Goal: Use online tool/utility

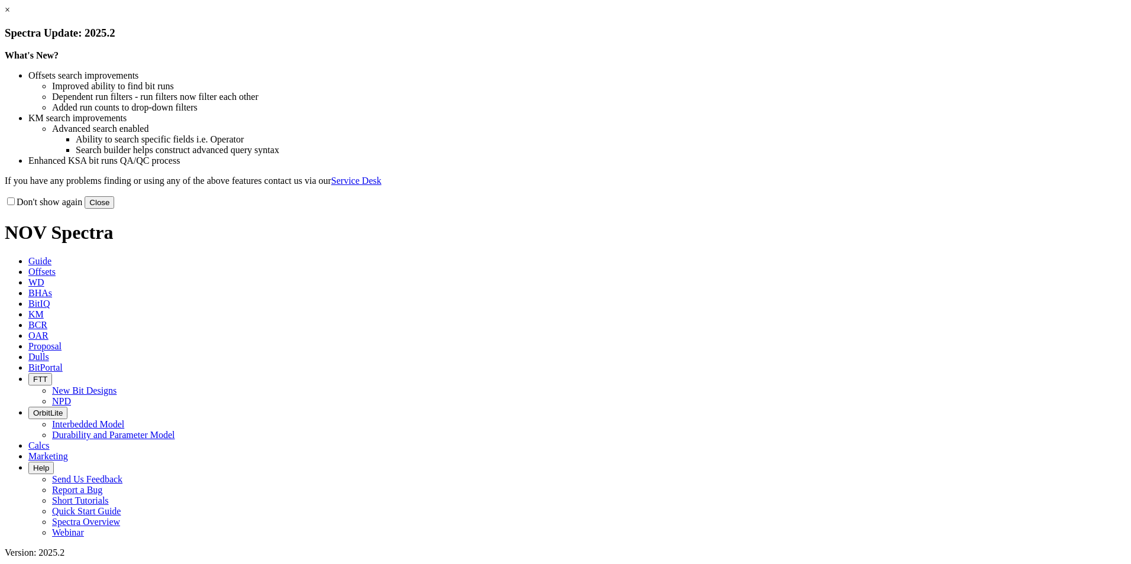
click at [114, 209] on button "Close" at bounding box center [100, 202] width 30 height 12
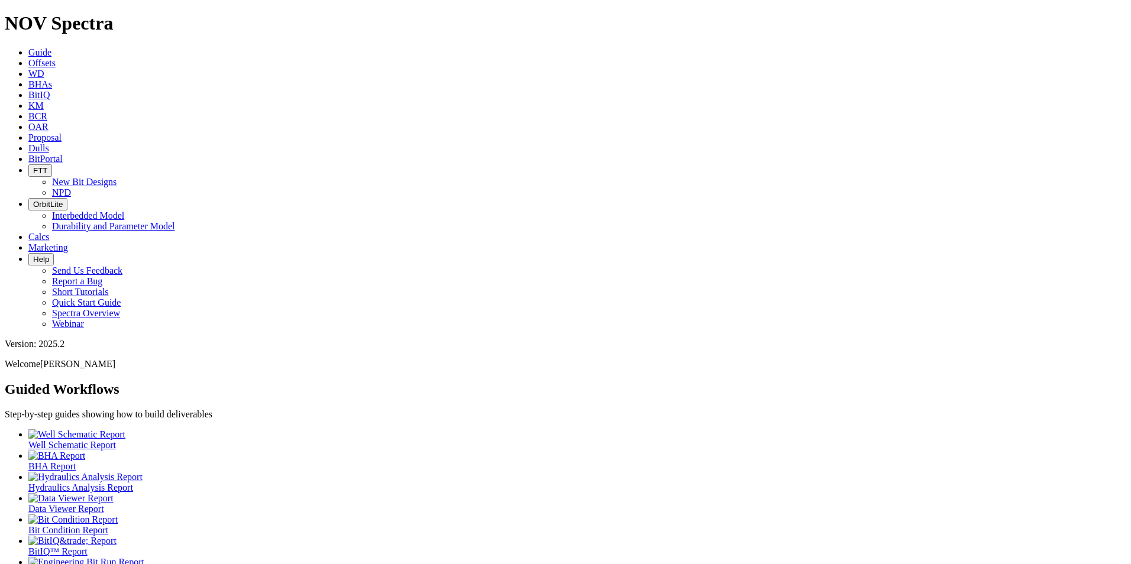
scroll to position [6, 0]
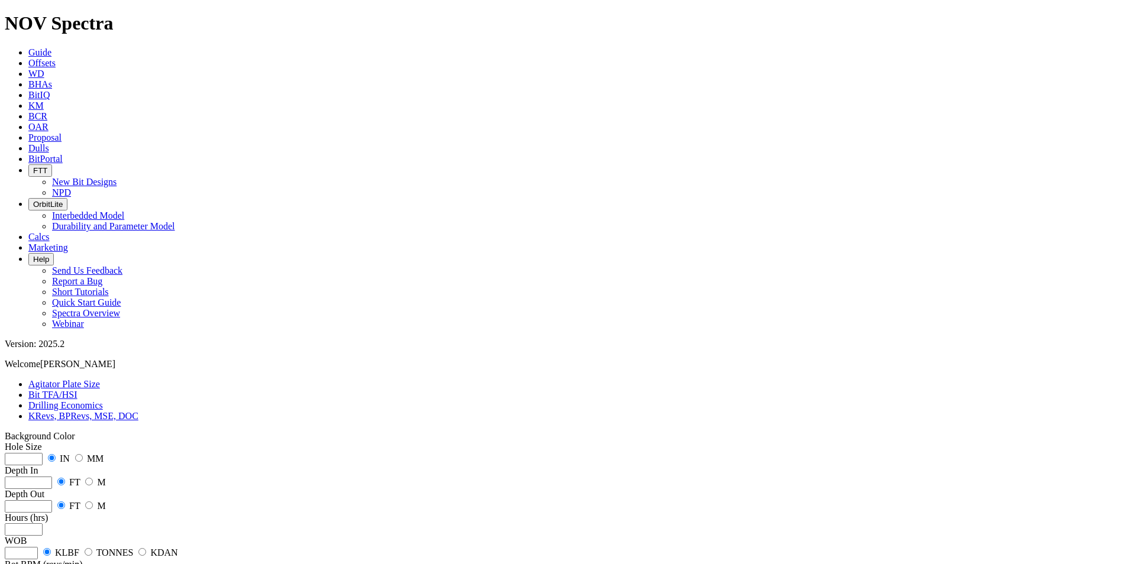
click at [43, 453] on input "number" at bounding box center [24, 459] width 38 height 12
type input "1"
type input "8.5"
click at [52, 477] on input "number" at bounding box center [28, 483] width 47 height 12
type input "1000"
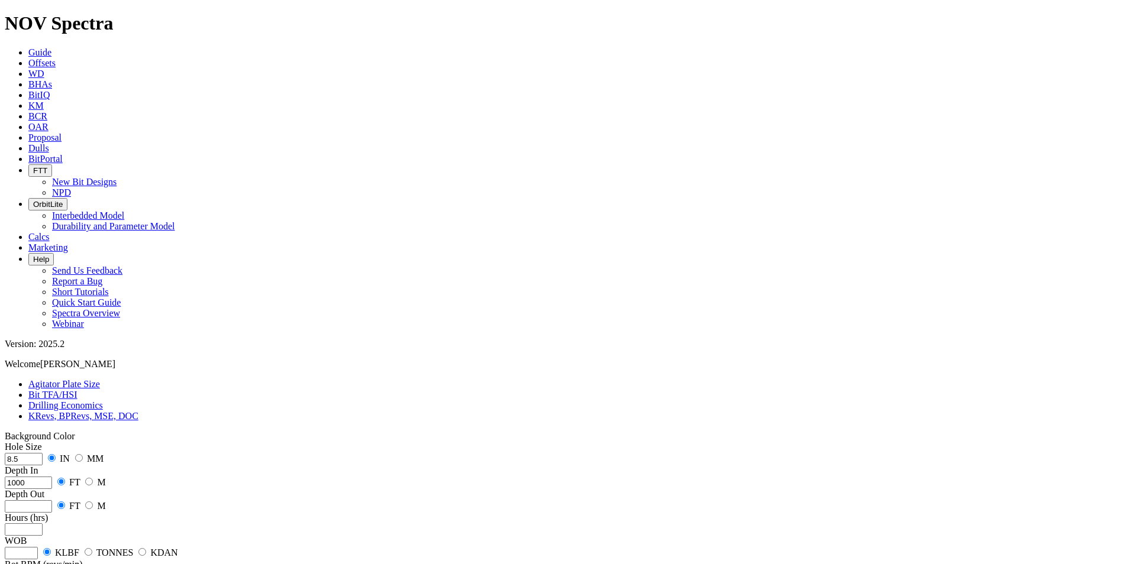
click at [52, 500] on input "number" at bounding box center [28, 506] width 47 height 12
type input "2000"
click at [43, 524] on input "number" at bounding box center [24, 530] width 38 height 12
type input "3"
type input "10"
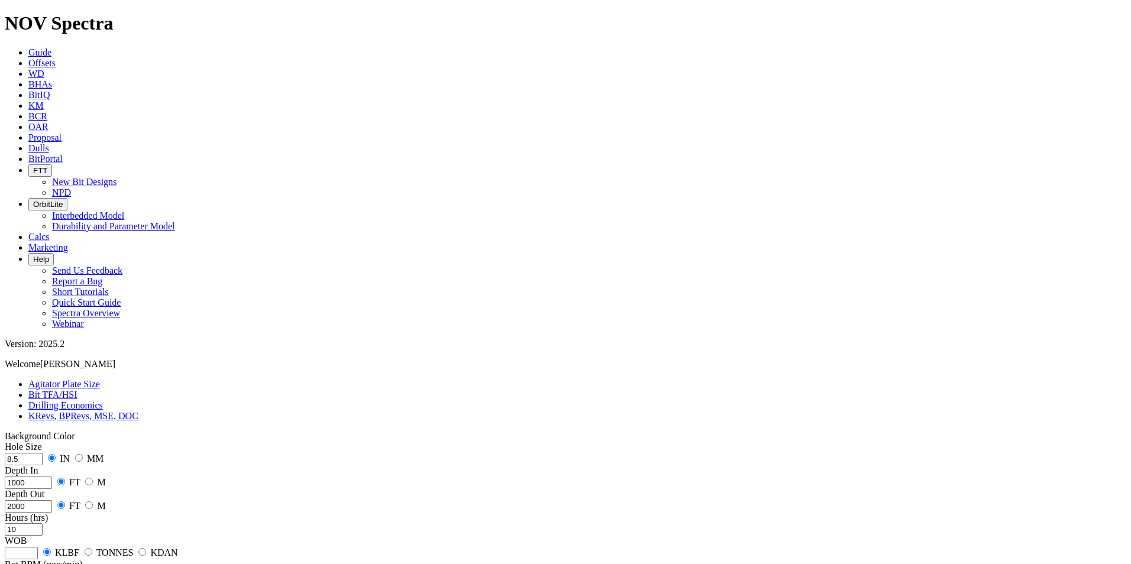
click at [38, 547] on input "number" at bounding box center [21, 553] width 33 height 12
type input "10"
type input "130"
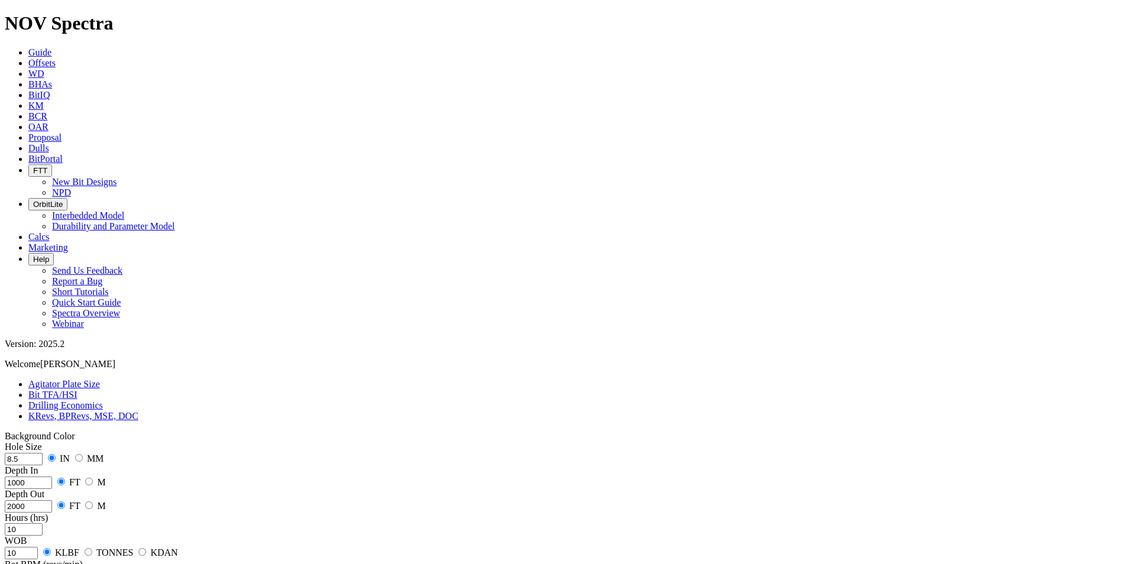
type input "7"
type input "650"
type input "0"
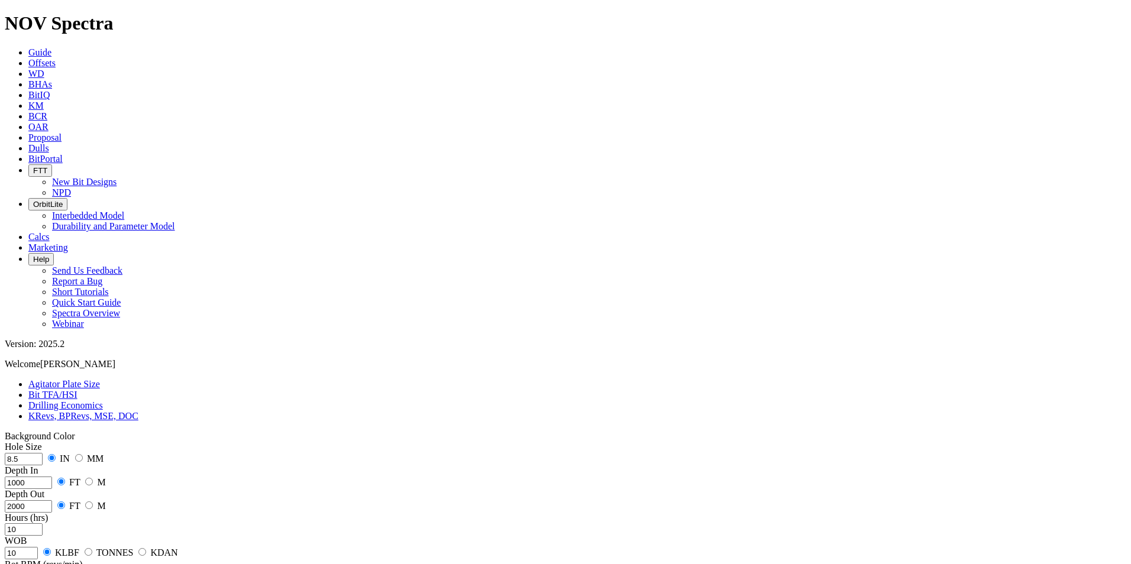
click at [43, 524] on input "10" at bounding box center [24, 530] width 38 height 12
type input "9.5"
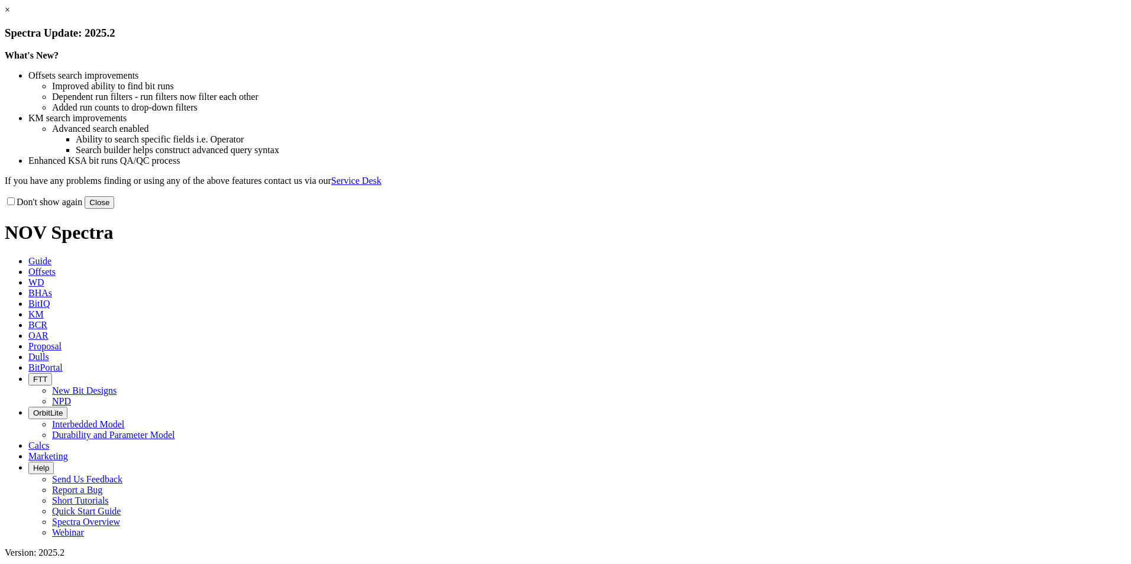
click at [114, 209] on button "Close" at bounding box center [100, 202] width 30 height 12
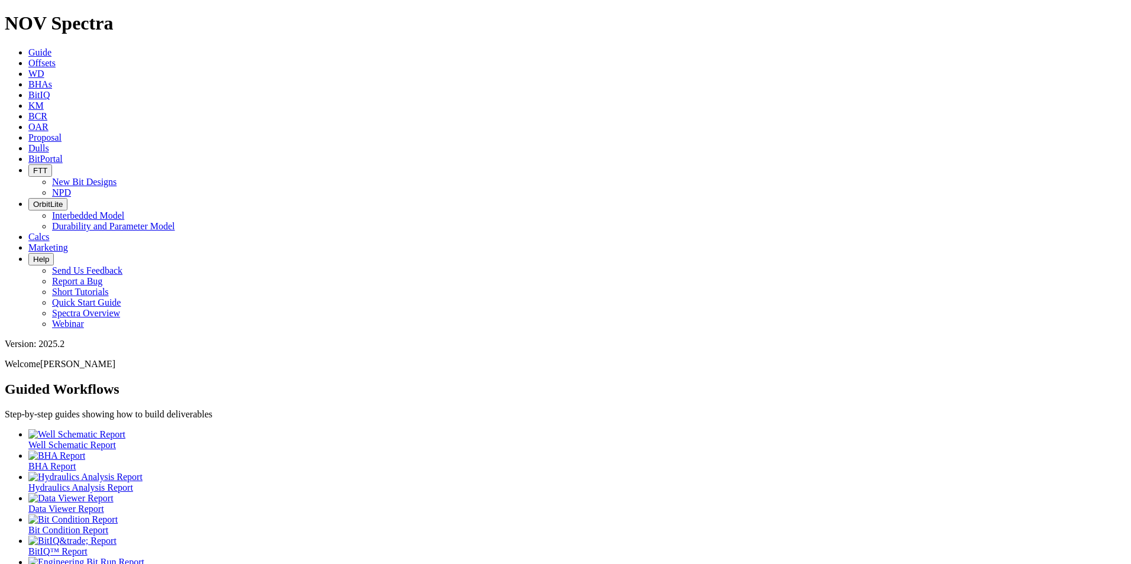
scroll to position [6, 0]
click at [28, 154] on icon at bounding box center [28, 159] width 0 height 10
